Goal: Task Accomplishment & Management: Manage account settings

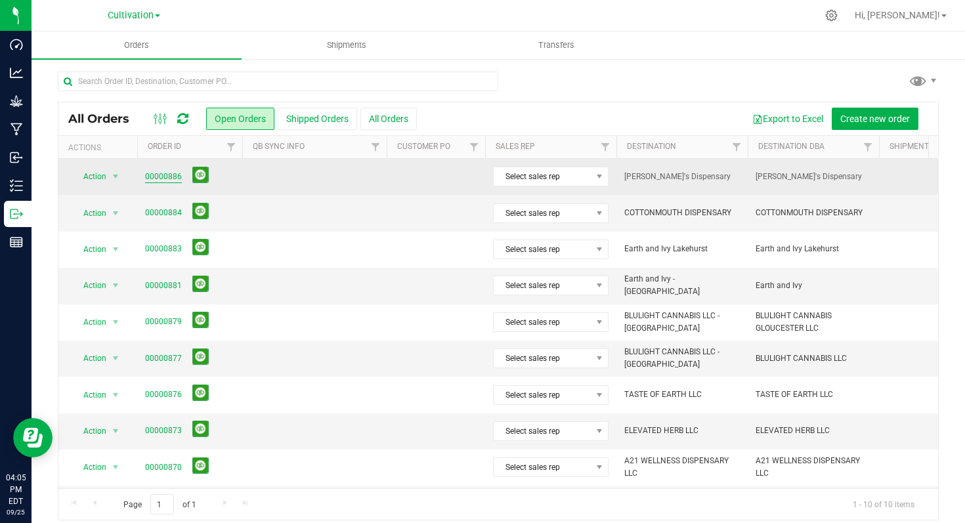
click at [171, 179] on link "00000886" at bounding box center [163, 177] width 37 height 12
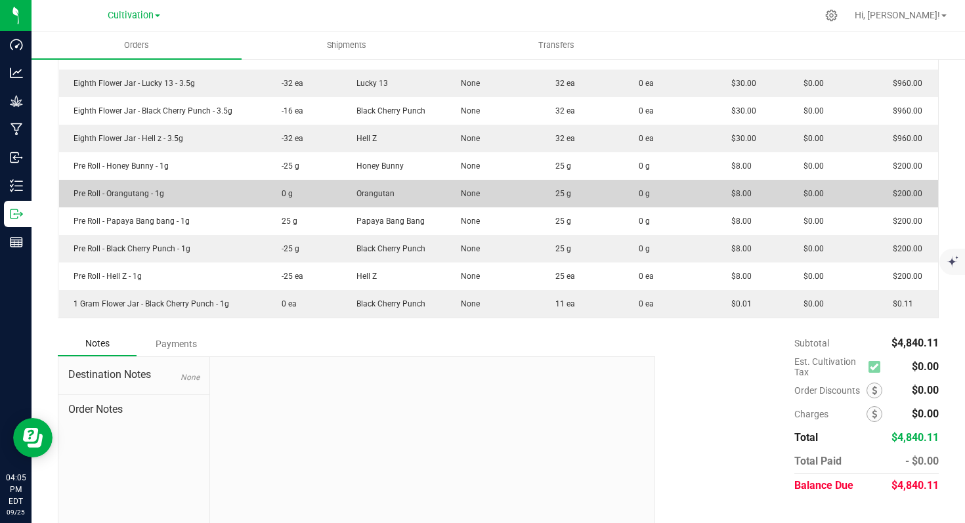
scroll to position [451, 0]
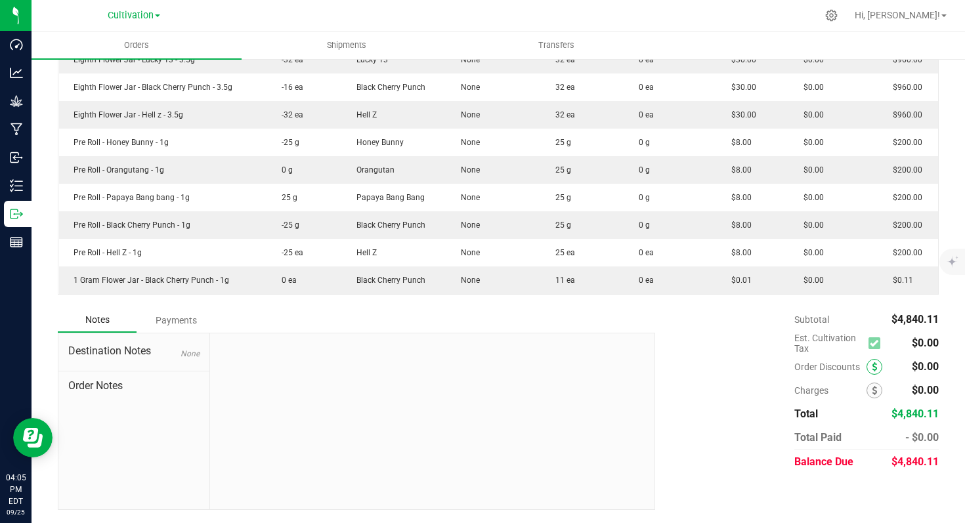
click at [872, 369] on icon at bounding box center [874, 366] width 5 height 9
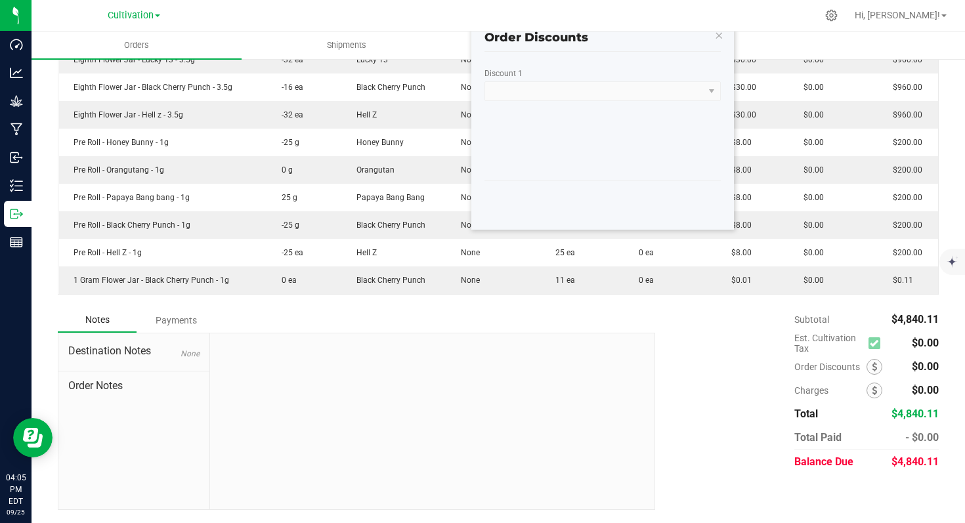
click at [595, 81] on kendo-dropdownlist at bounding box center [603, 91] width 236 height 20
click at [707, 81] on kendo-dropdownlist at bounding box center [603, 91] width 236 height 20
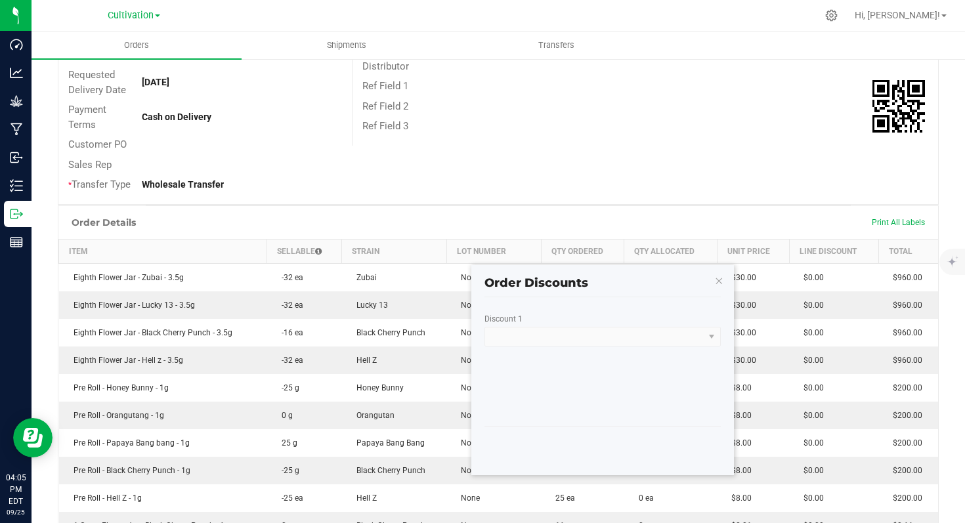
scroll to position [204, 0]
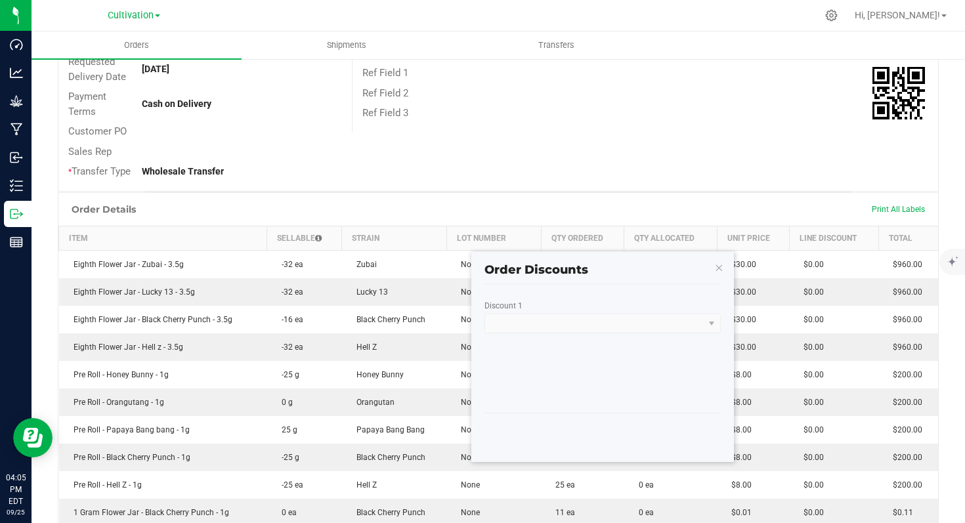
click at [712, 327] on kendo-dropdownlist at bounding box center [603, 324] width 236 height 20
click at [719, 271] on icon "button" at bounding box center [718, 267] width 9 height 16
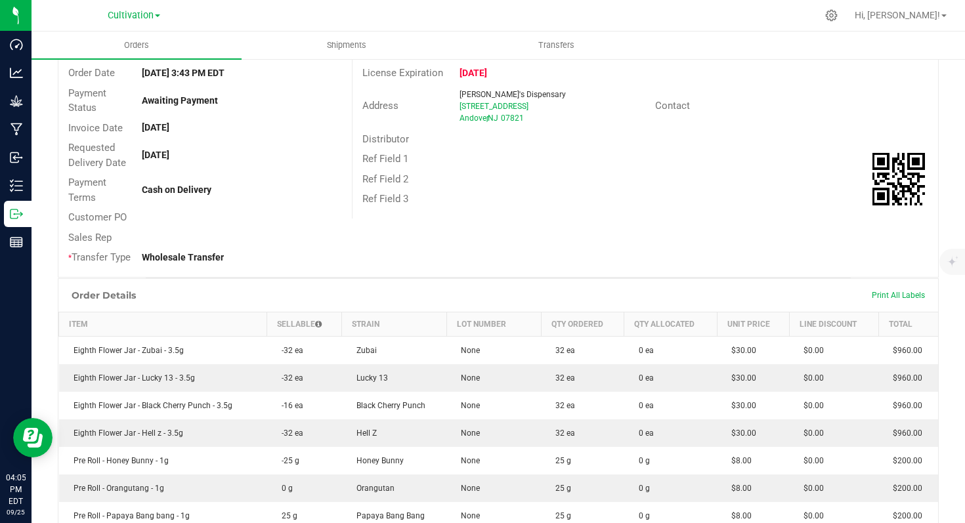
scroll to position [0, 0]
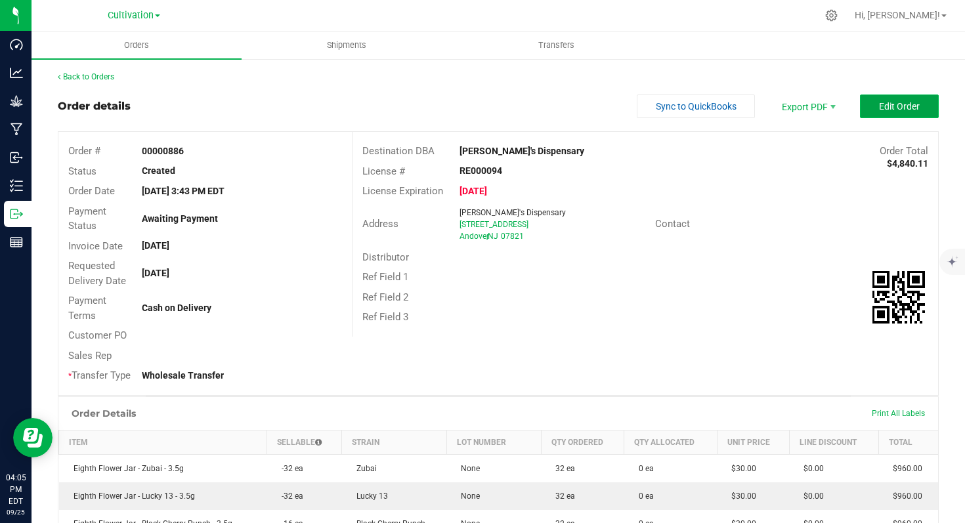
click at [892, 113] on button "Edit Order" at bounding box center [899, 107] width 79 height 24
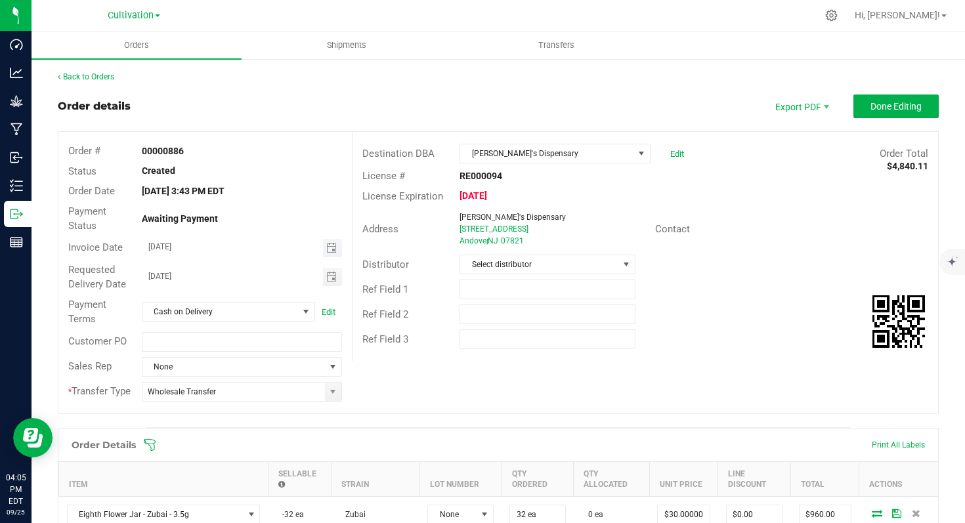
click at [326, 253] on span "Toggle calendar" at bounding box center [332, 248] width 19 height 18
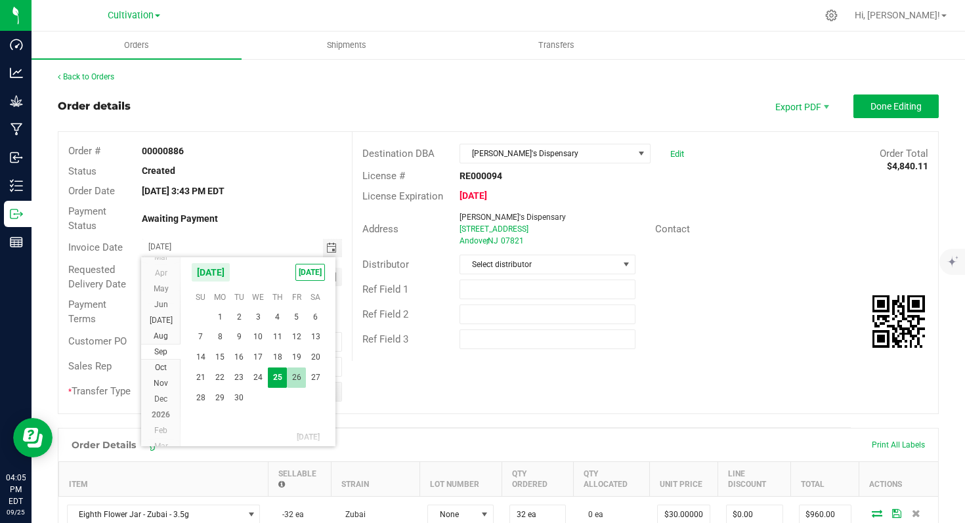
click at [292, 386] on span "26" at bounding box center [296, 378] width 19 height 20
type input "[DATE]"
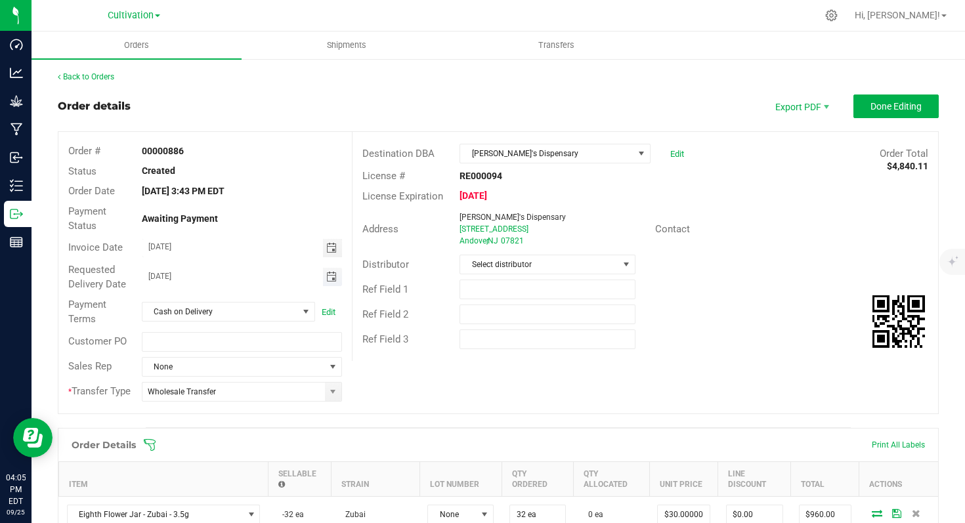
click at [327, 275] on span "Toggle calendar" at bounding box center [331, 277] width 11 height 11
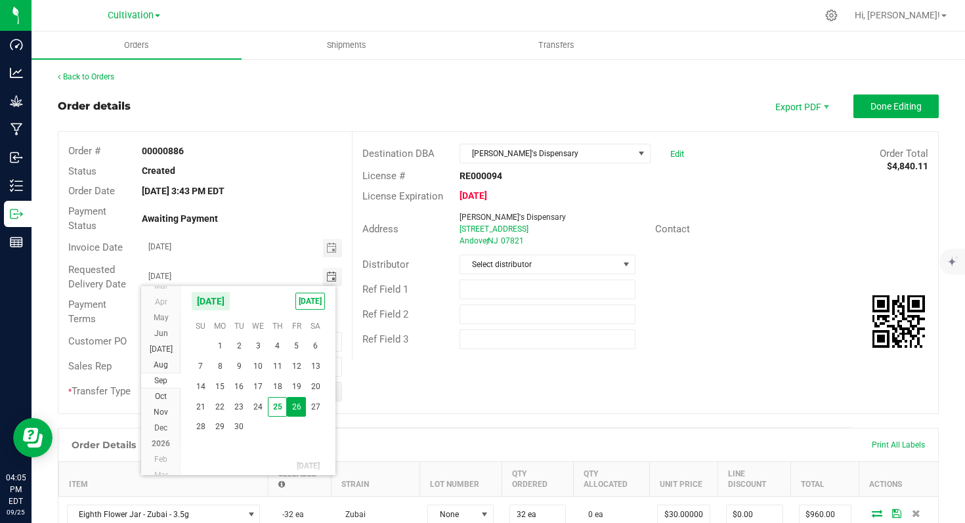
click at [295, 408] on span "26" at bounding box center [296, 407] width 19 height 20
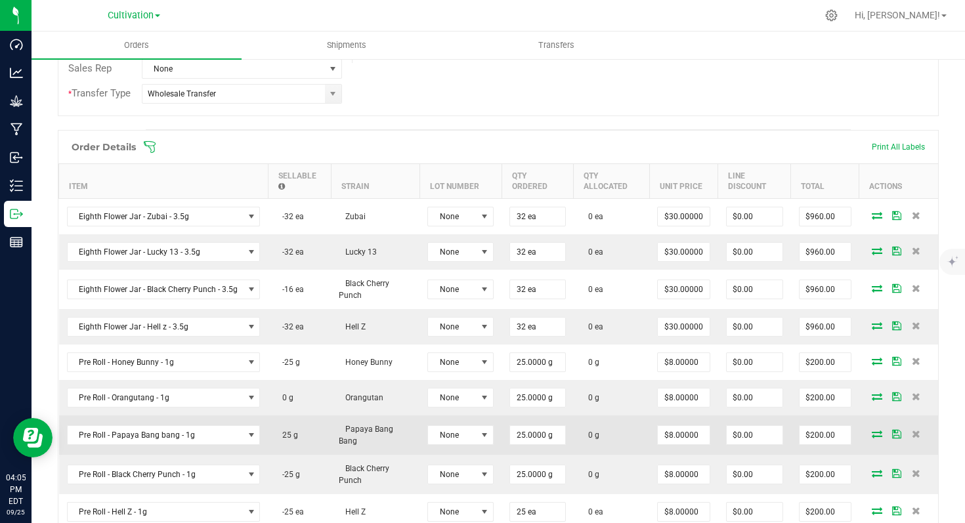
scroll to position [620, 0]
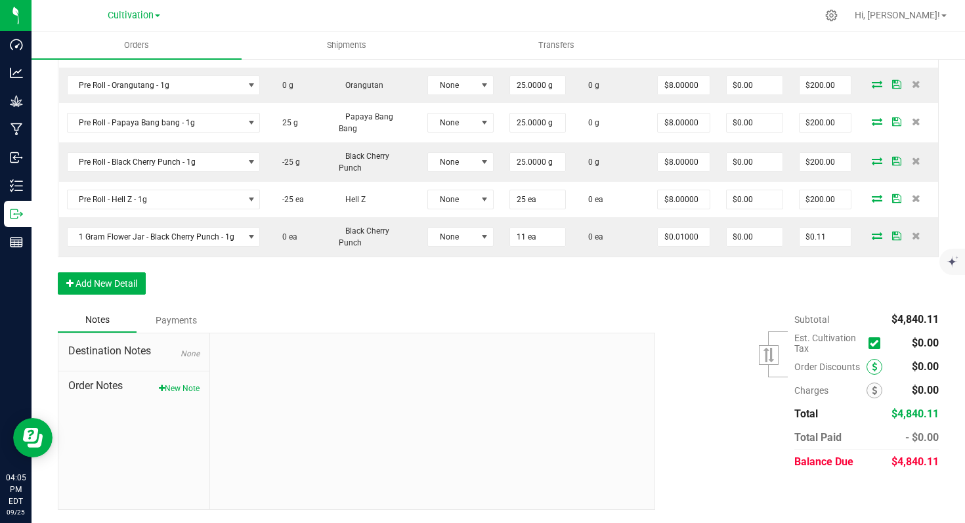
click at [872, 370] on icon at bounding box center [874, 366] width 5 height 9
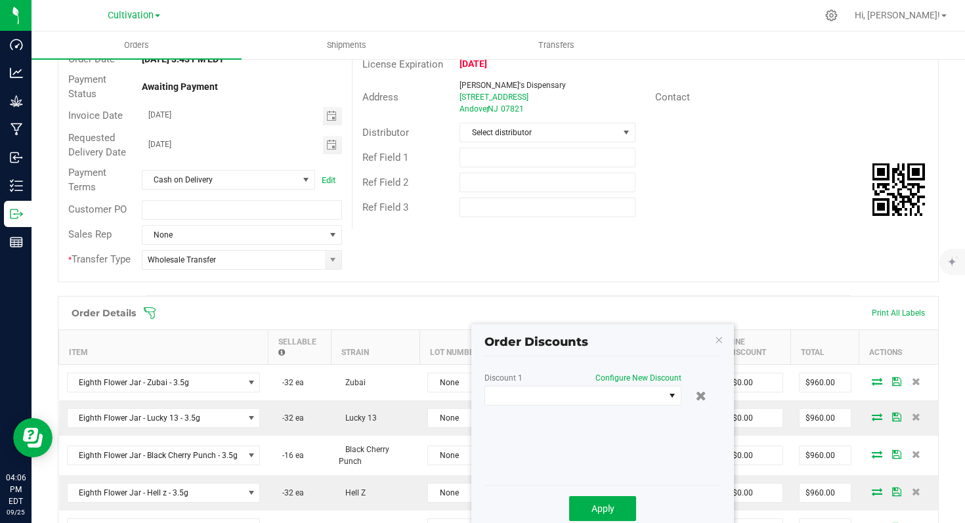
scroll to position [139, 0]
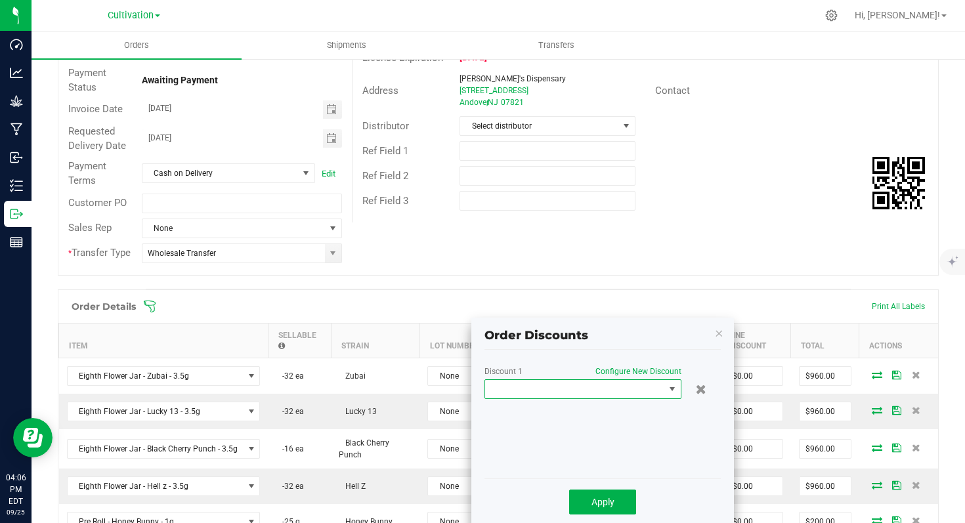
click at [561, 389] on span at bounding box center [574, 389] width 179 height 18
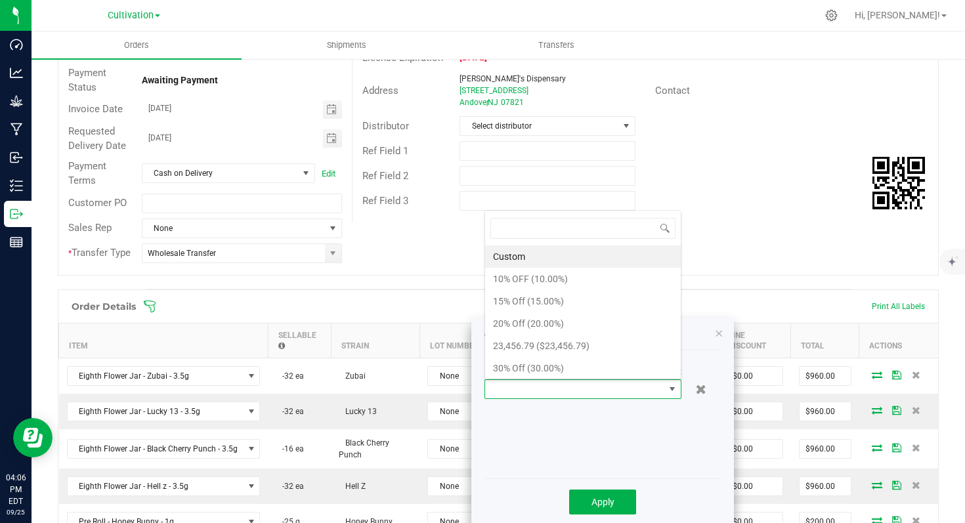
scroll to position [20, 197]
click at [569, 258] on li "Custom" at bounding box center [583, 257] width 196 height 22
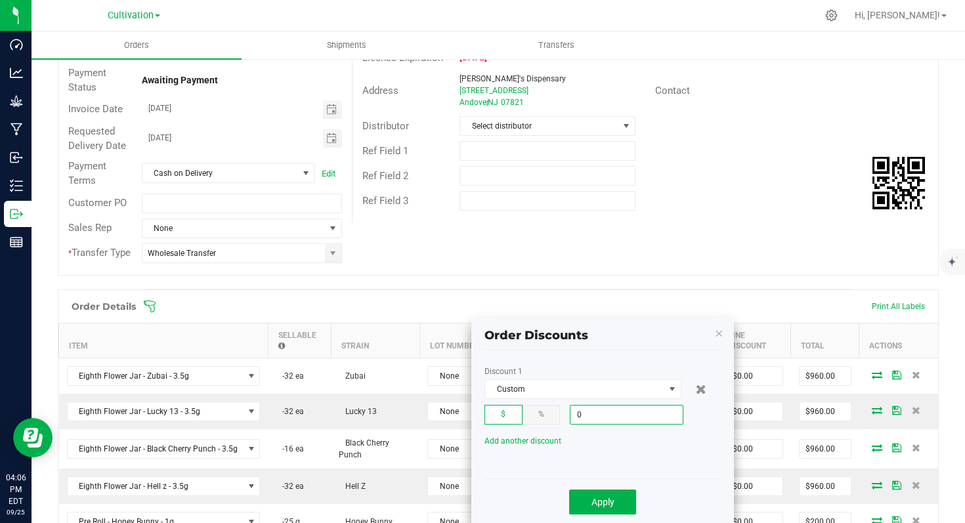
click at [624, 415] on input "0" at bounding box center [627, 415] width 112 height 18
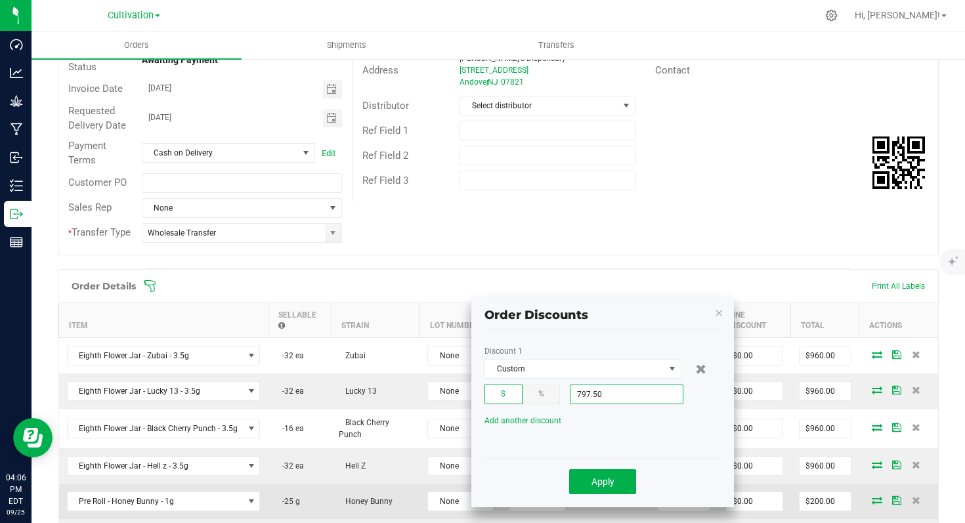
scroll to position [159, 0]
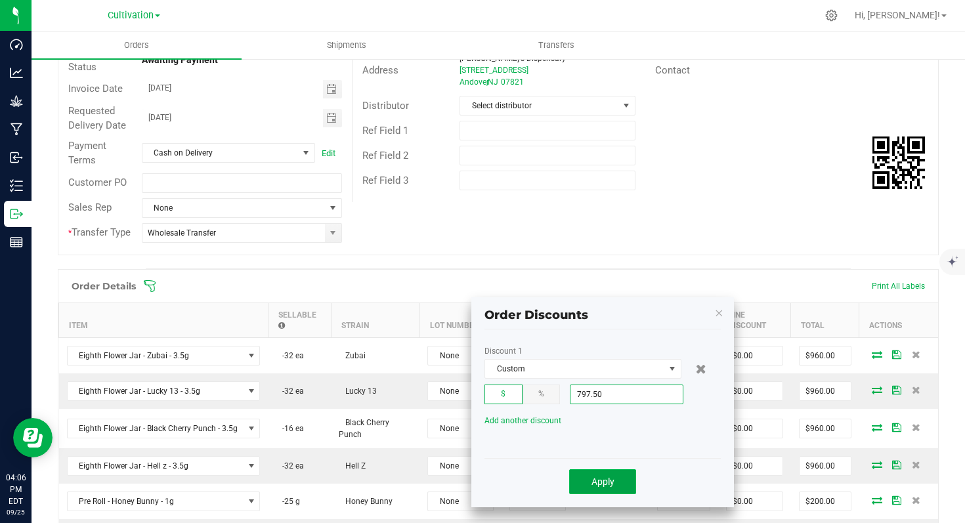
type input "$797.50"
click at [595, 487] on button "Apply" at bounding box center [602, 481] width 67 height 25
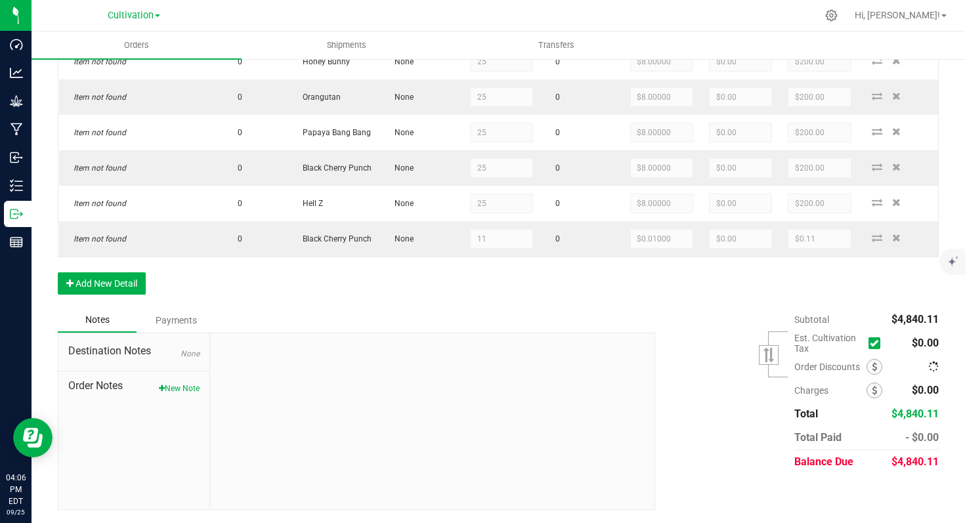
scroll to position [620, 0]
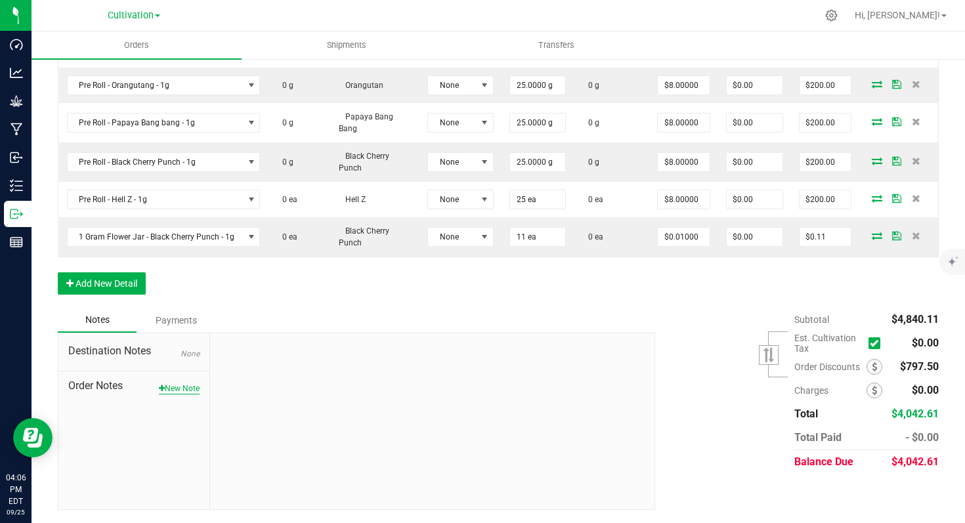
click at [180, 389] on button "New Note" at bounding box center [179, 389] width 41 height 12
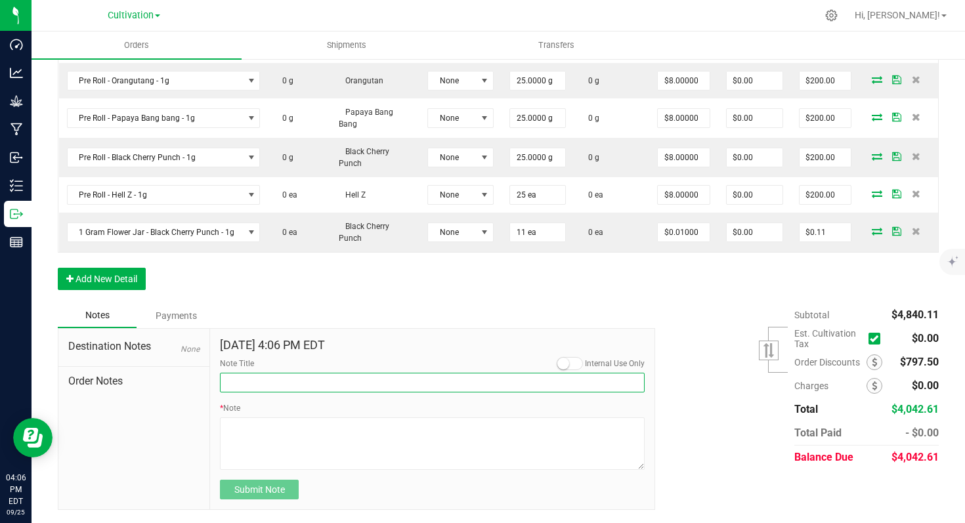
click at [270, 381] on input "Note Title" at bounding box center [432, 383] width 425 height 20
type input "Discount"
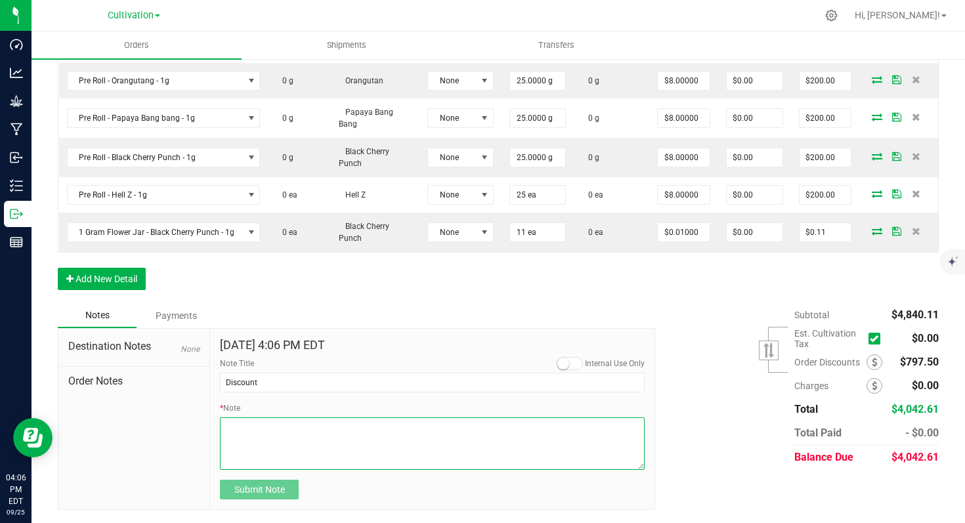
click at [246, 433] on textarea "* Note" at bounding box center [432, 444] width 425 height 53
paste textarea "credit for expiring 8ths and 7g"
type textarea "credit for expiring 8ths and 7g"
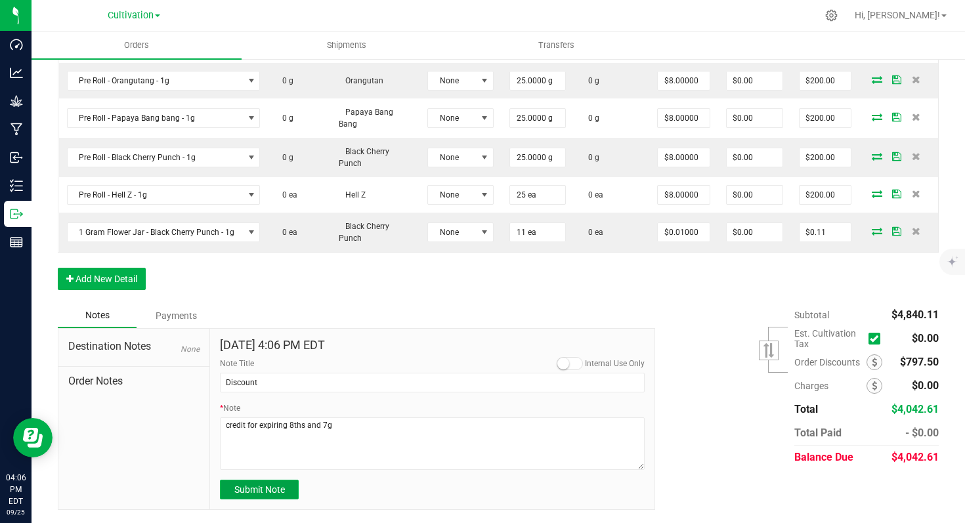
click at [273, 490] on span "Submit Note" at bounding box center [259, 490] width 51 height 11
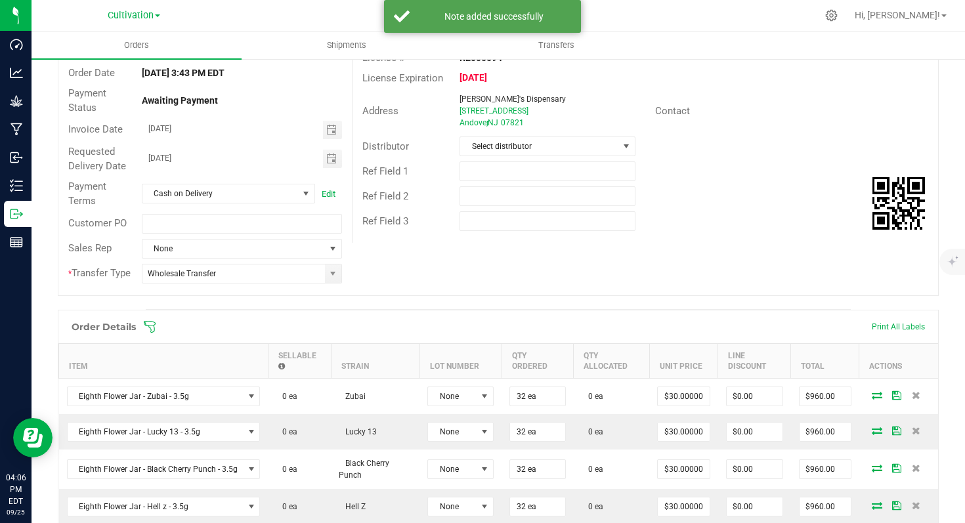
scroll to position [0, 0]
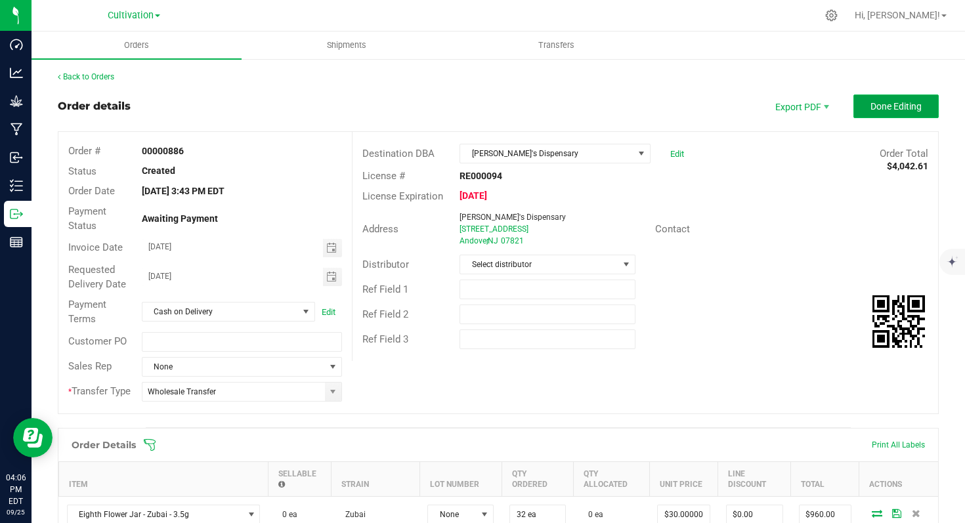
click at [886, 108] on span "Done Editing" at bounding box center [896, 106] width 51 height 11
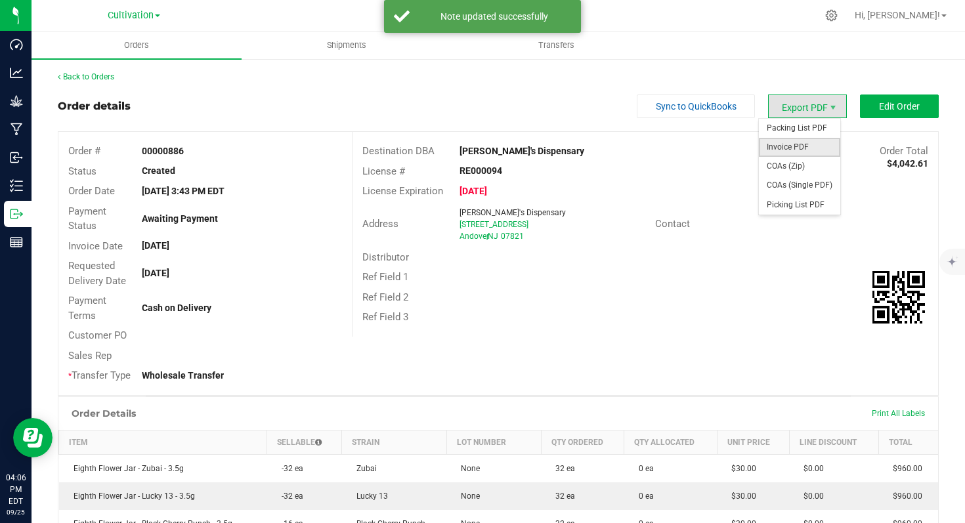
click at [798, 144] on span "Invoice PDF" at bounding box center [799, 147] width 81 height 19
